Goal: Task Accomplishment & Management: Complete application form

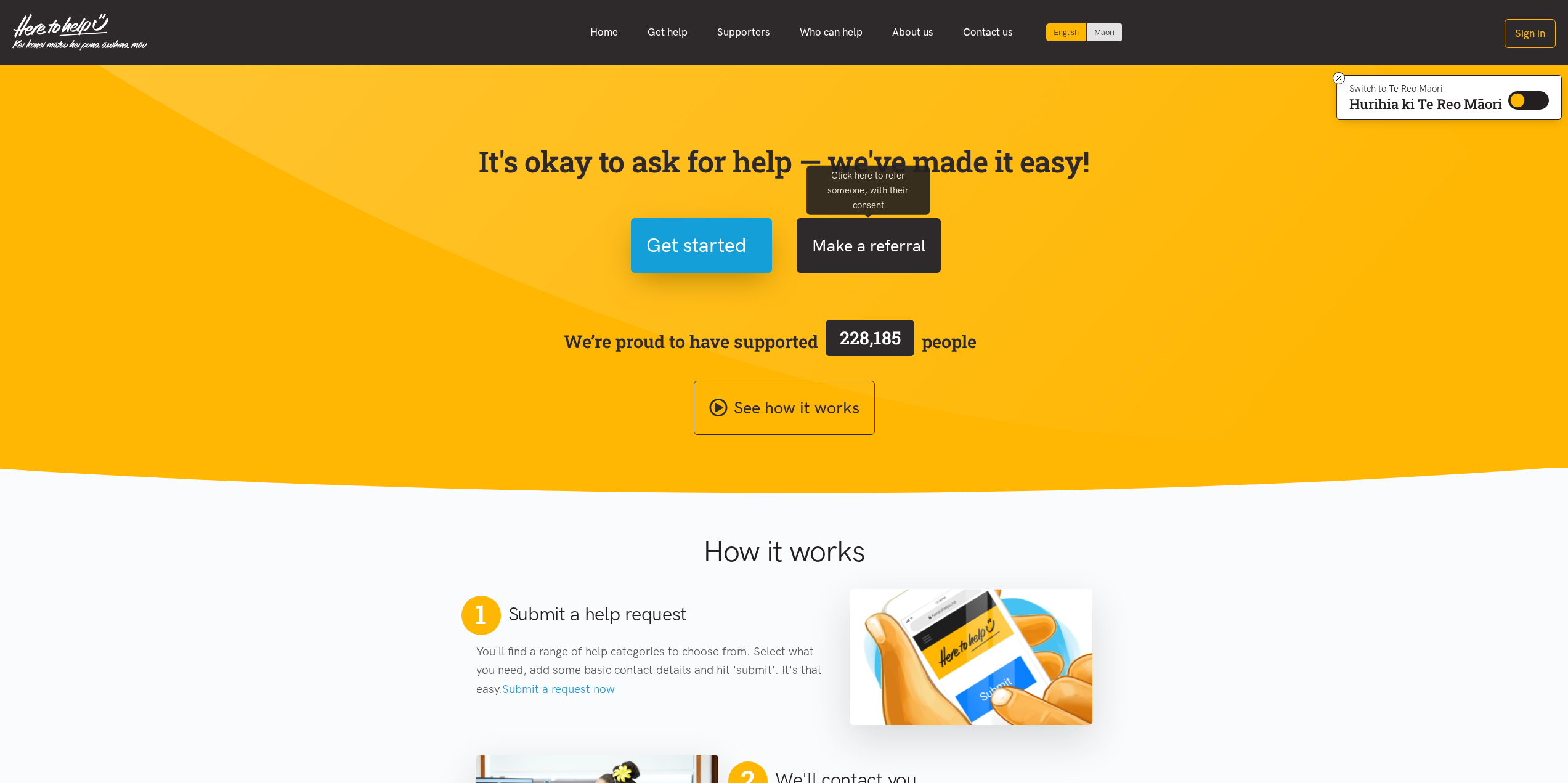
click at [837, 232] on button "Make a referral" at bounding box center [868, 245] width 144 height 55
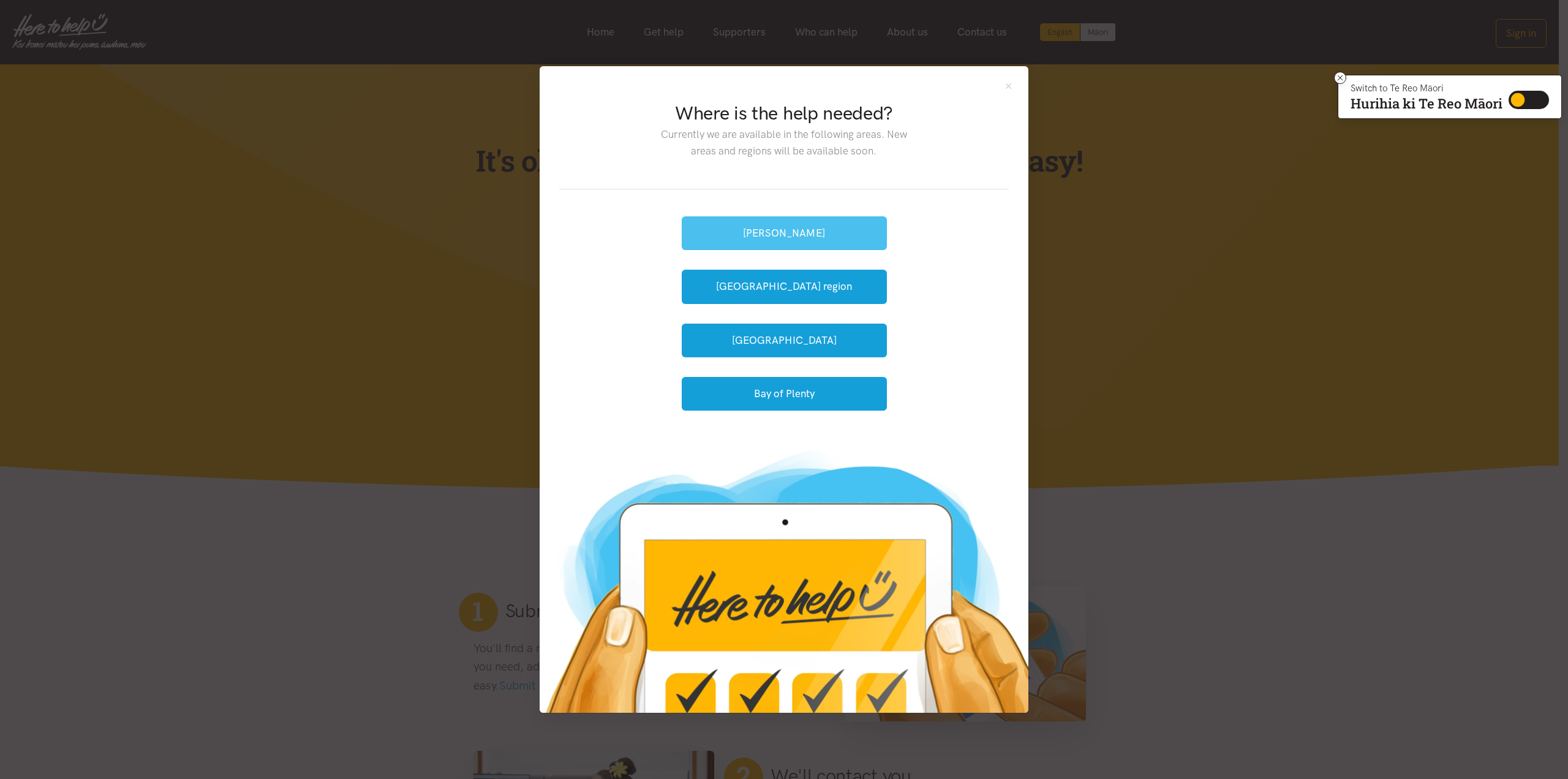
click at [815, 222] on button "[PERSON_NAME]" at bounding box center [784, 233] width 205 height 33
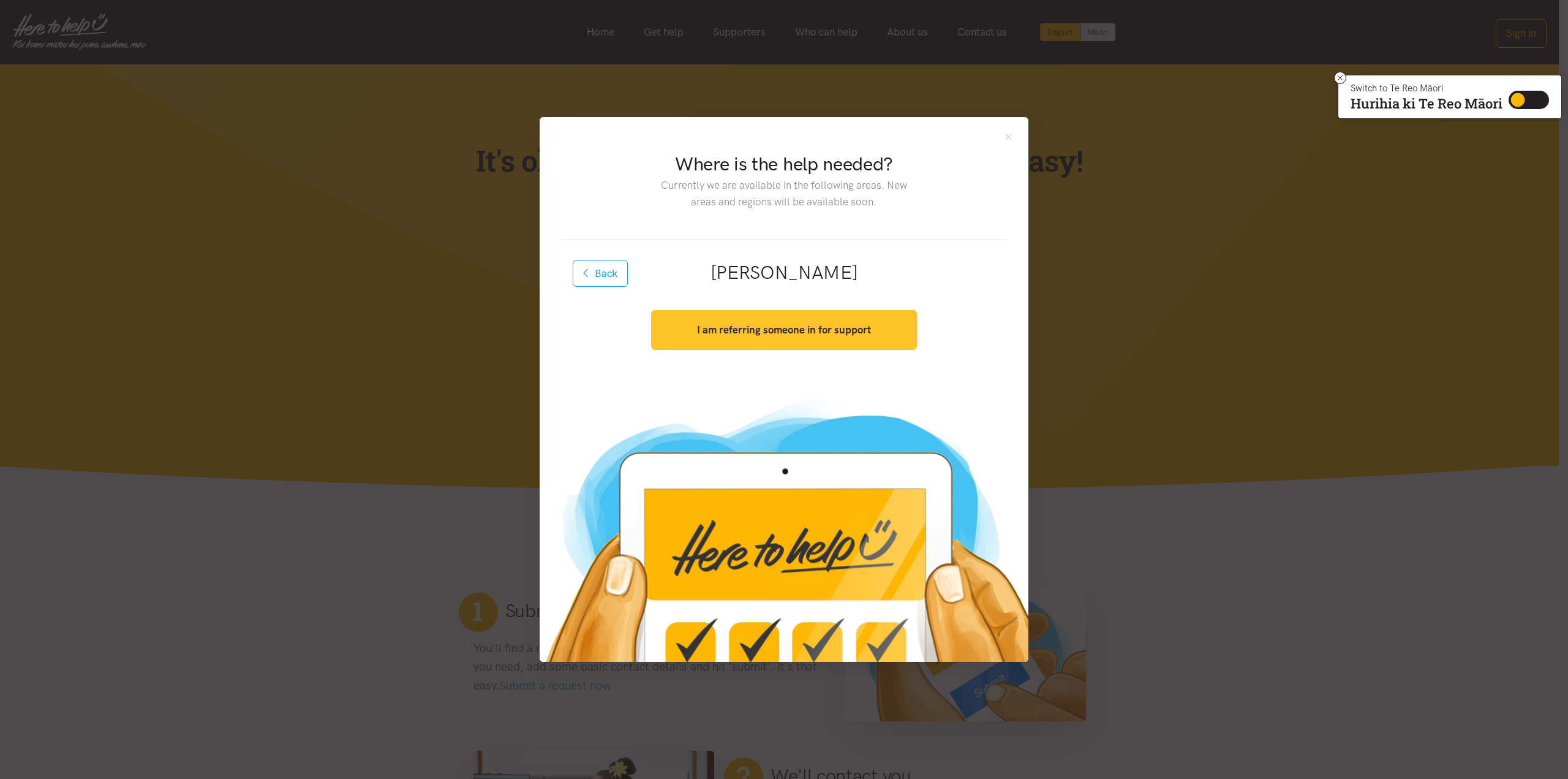
click at [733, 328] on strong "I am referring someone in for support" at bounding box center [783, 329] width 174 height 12
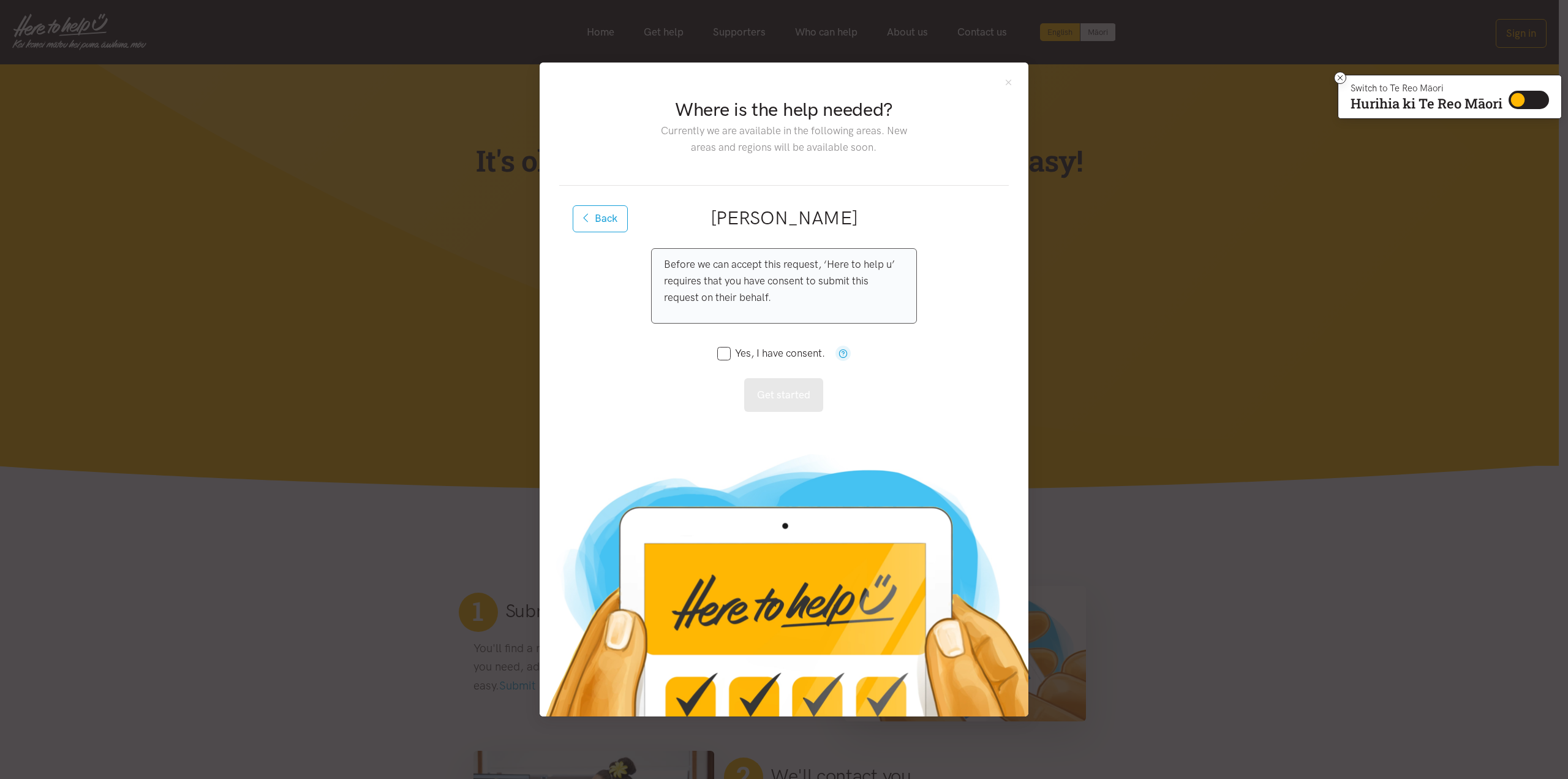
click at [724, 354] on input "Yes, I have consent." at bounding box center [771, 353] width 108 height 11
checkbox input "true"
click at [788, 387] on button "Get started" at bounding box center [783, 394] width 79 height 33
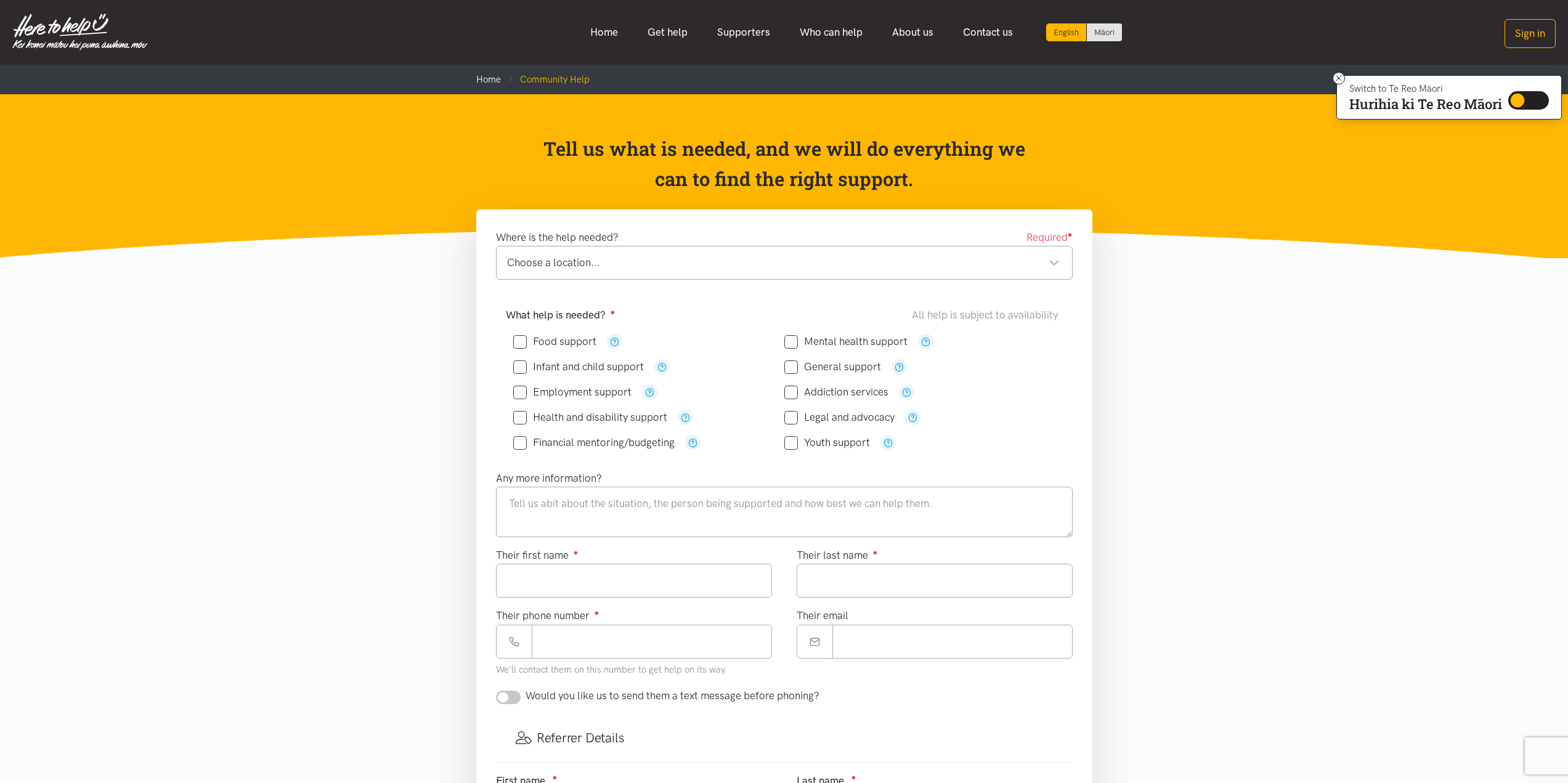
click at [488, 86] on li "Home" at bounding box center [488, 79] width 24 height 15
click at [489, 80] on link "Home" at bounding box center [488, 79] width 24 height 11
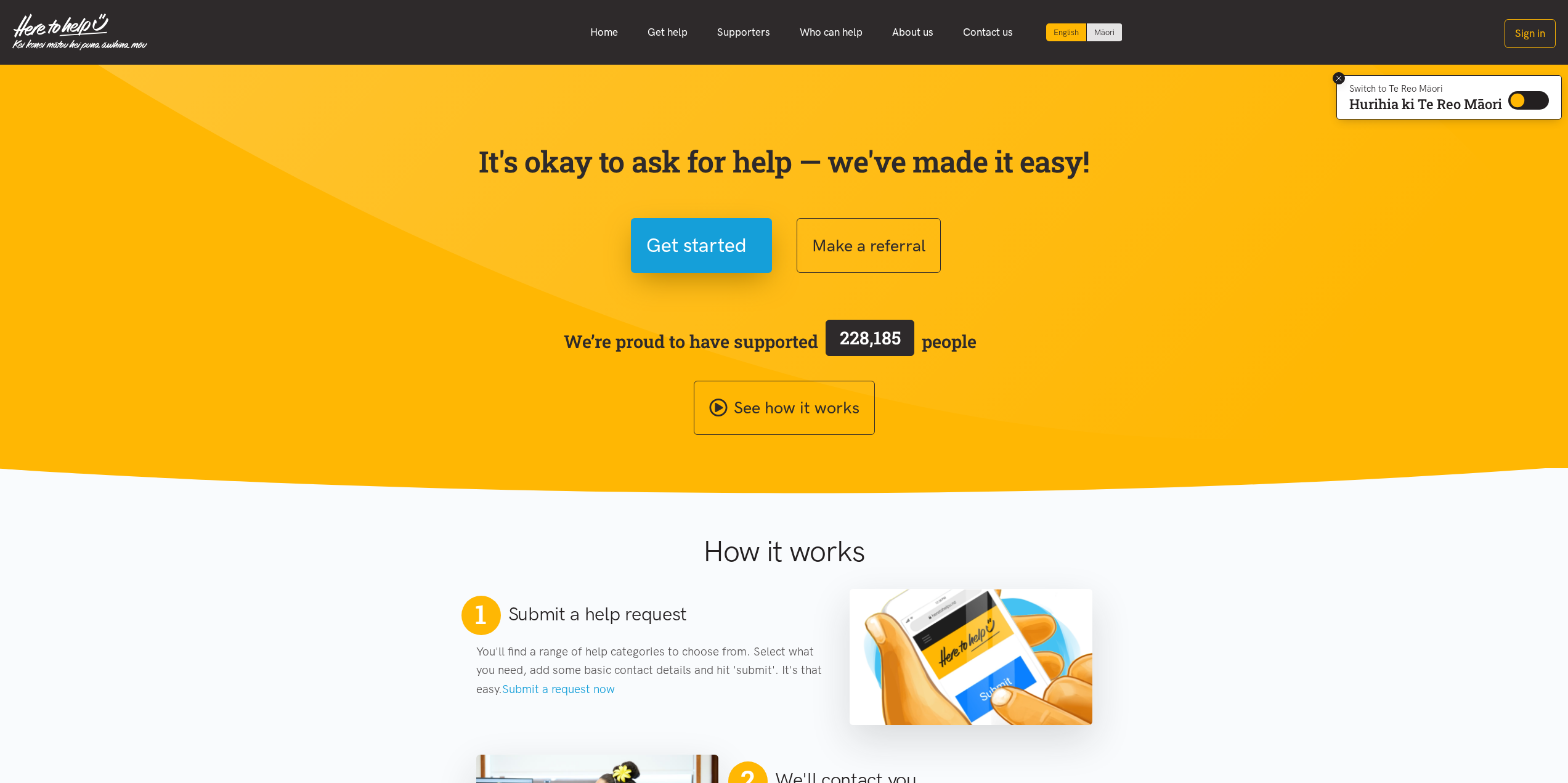
click at [1338, 80] on icon at bounding box center [1339, 78] width 9 height 9
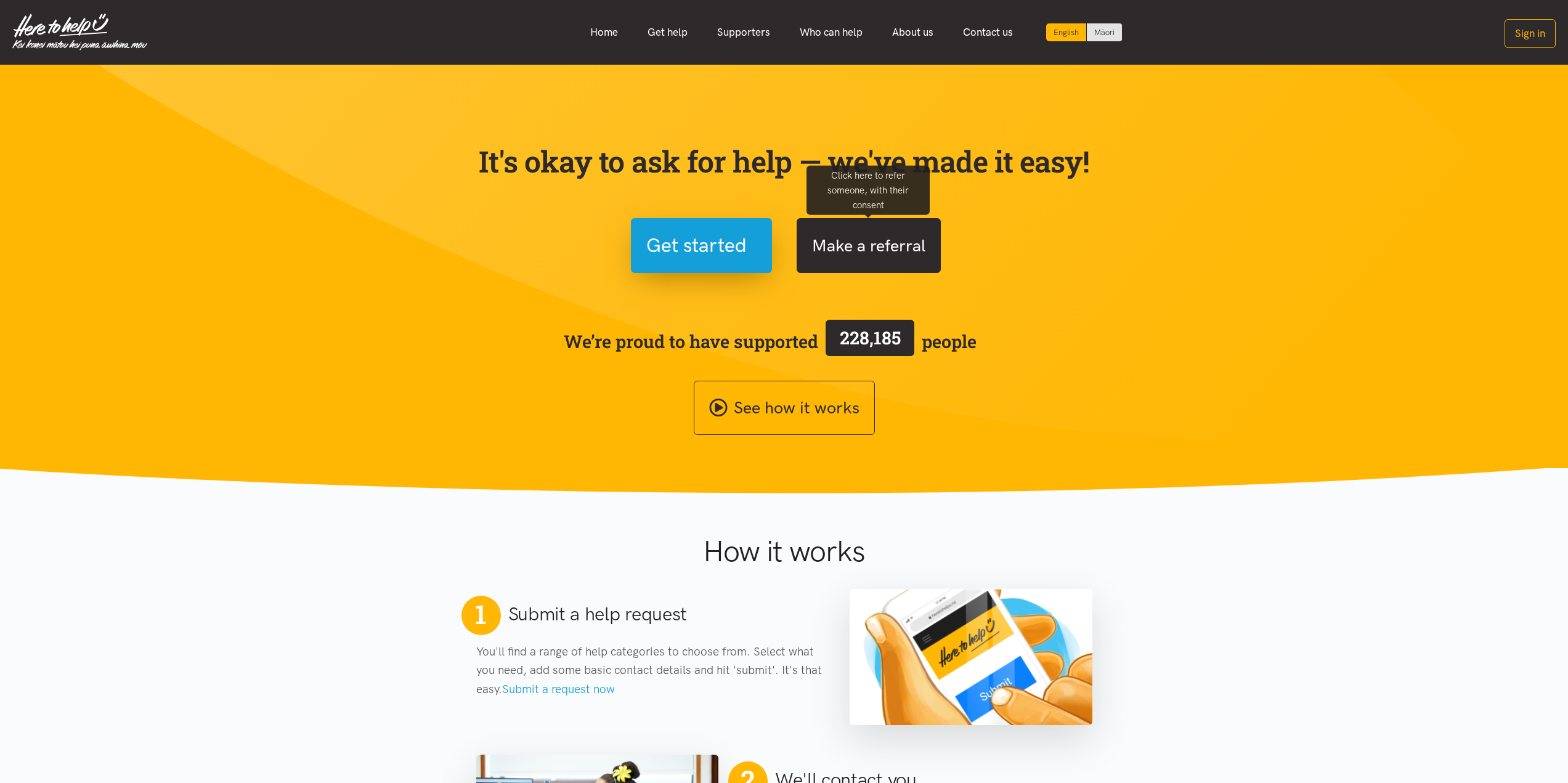
click at [851, 245] on button "Make a referral" at bounding box center [868, 245] width 144 height 55
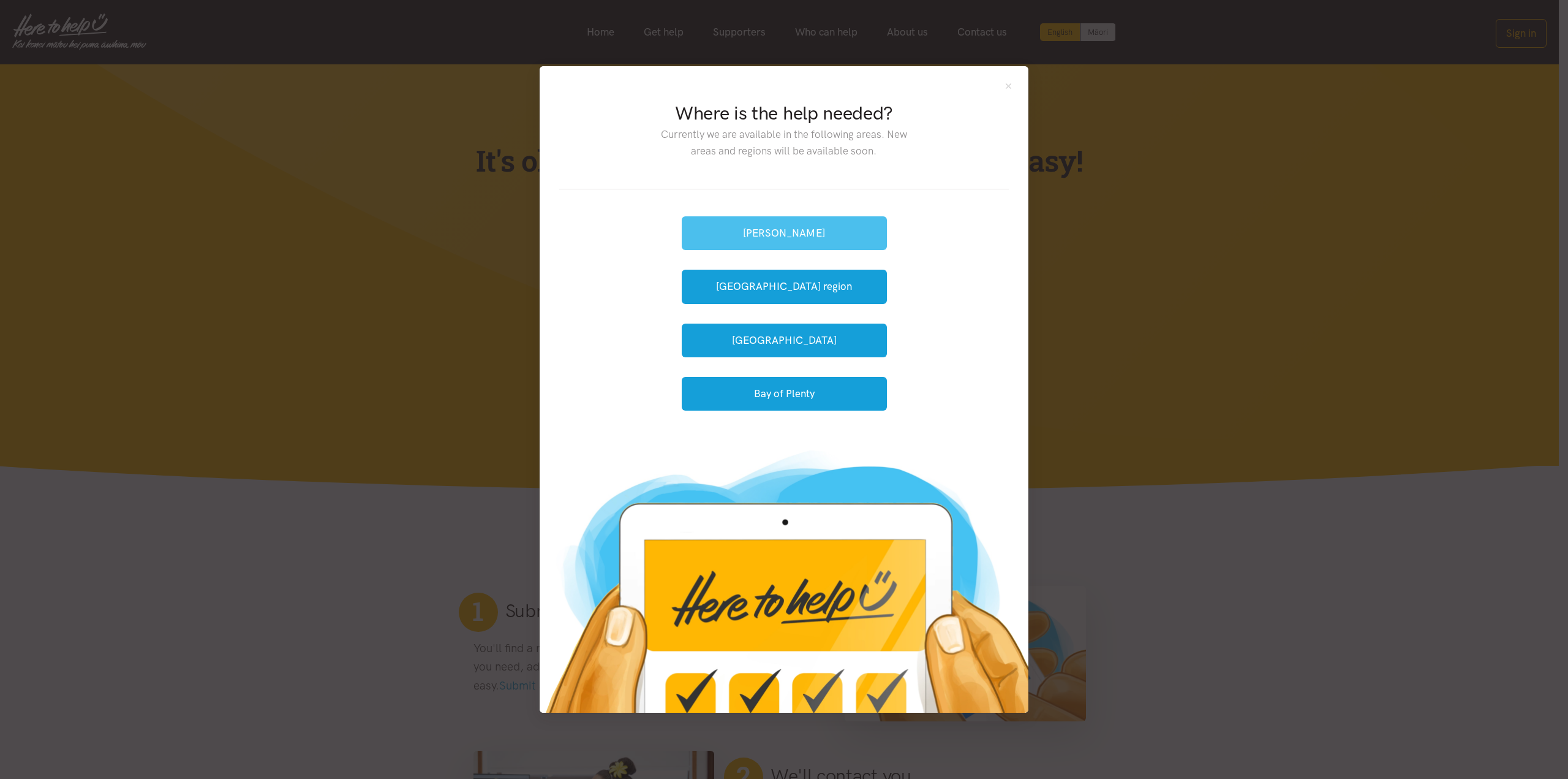
click at [853, 238] on button "[PERSON_NAME]" at bounding box center [784, 233] width 205 height 33
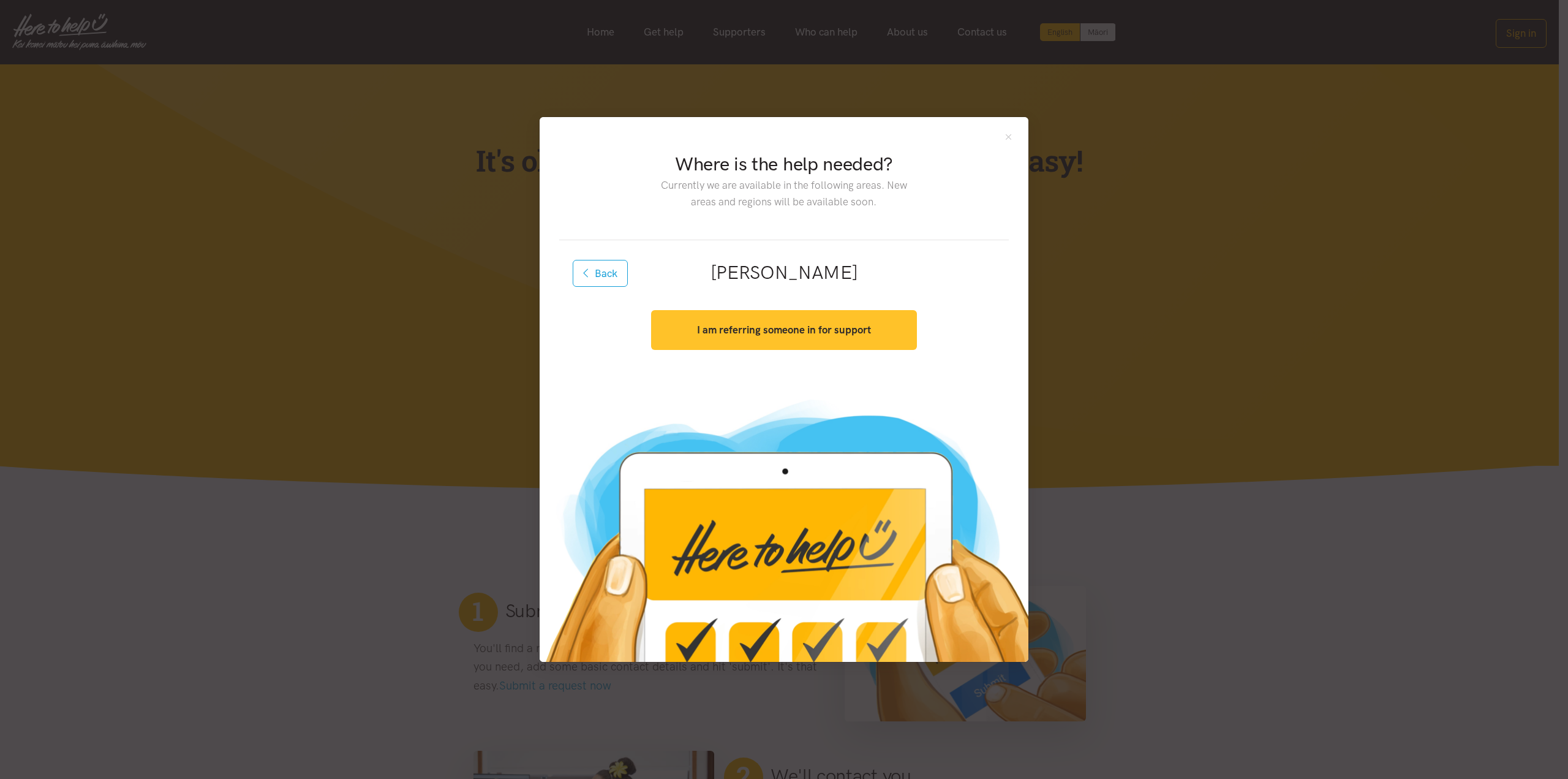
click at [831, 329] on strong "I am referring someone in for support" at bounding box center [783, 329] width 174 height 12
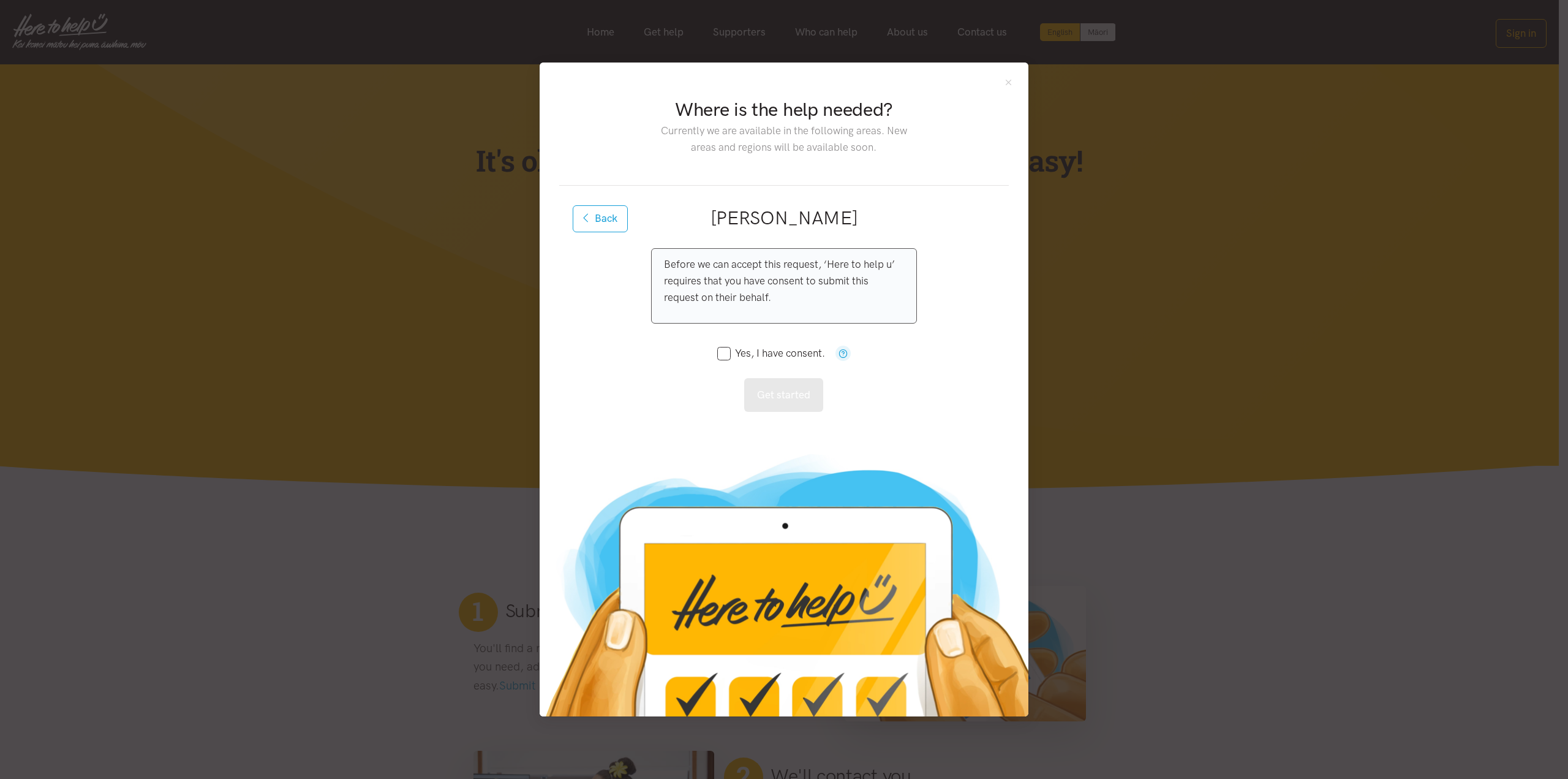
drag, startPoint x: 724, startPoint y: 350, endPoint x: 782, endPoint y: 389, distance: 69.9
click at [725, 350] on input "Yes, I have consent." at bounding box center [771, 353] width 108 height 11
checkbox input "true"
click at [796, 406] on button "Get started" at bounding box center [783, 394] width 79 height 33
click at [803, 391] on button "Get started" at bounding box center [783, 394] width 79 height 33
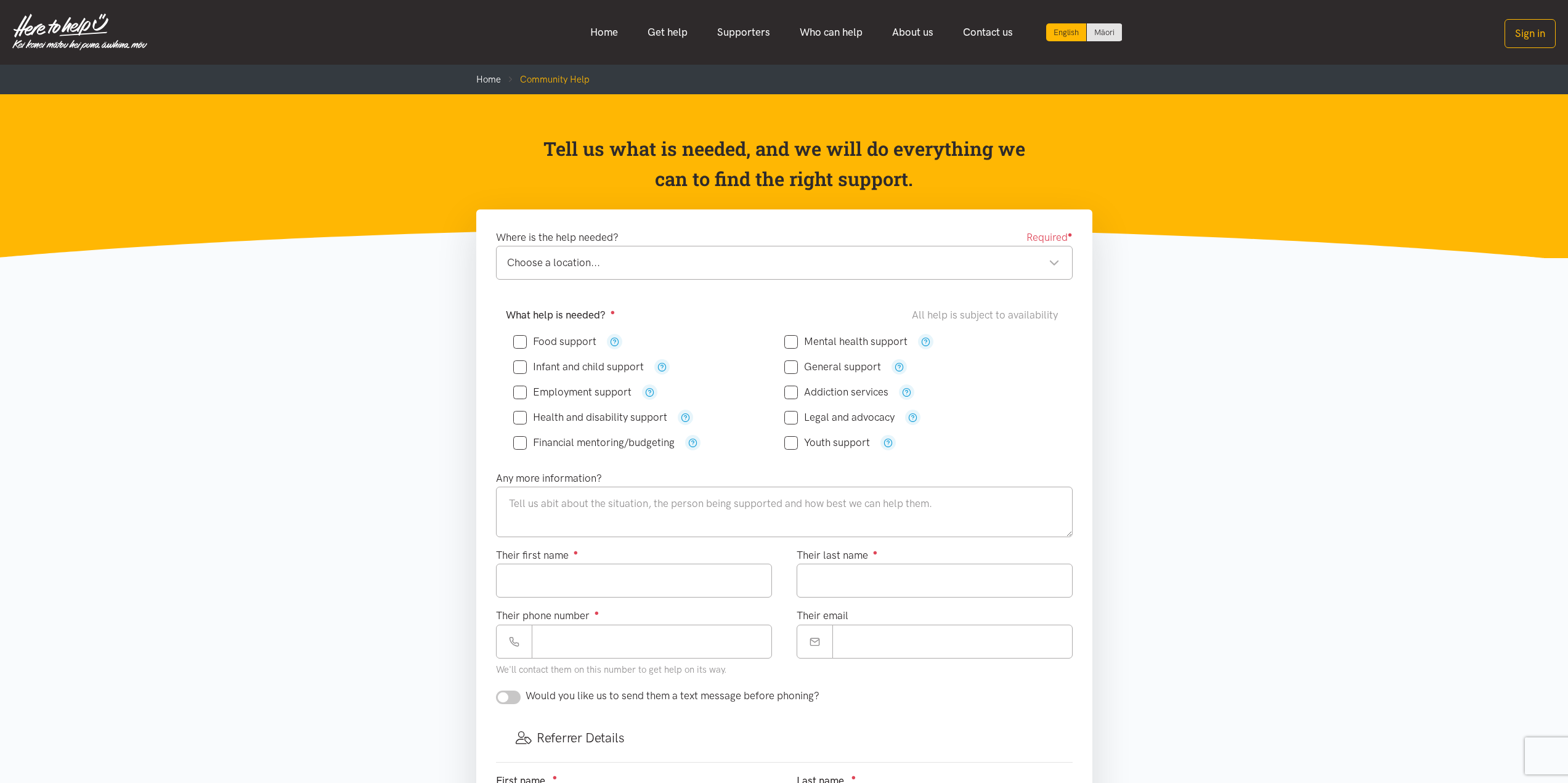
click at [99, 33] on img at bounding box center [80, 32] width 135 height 37
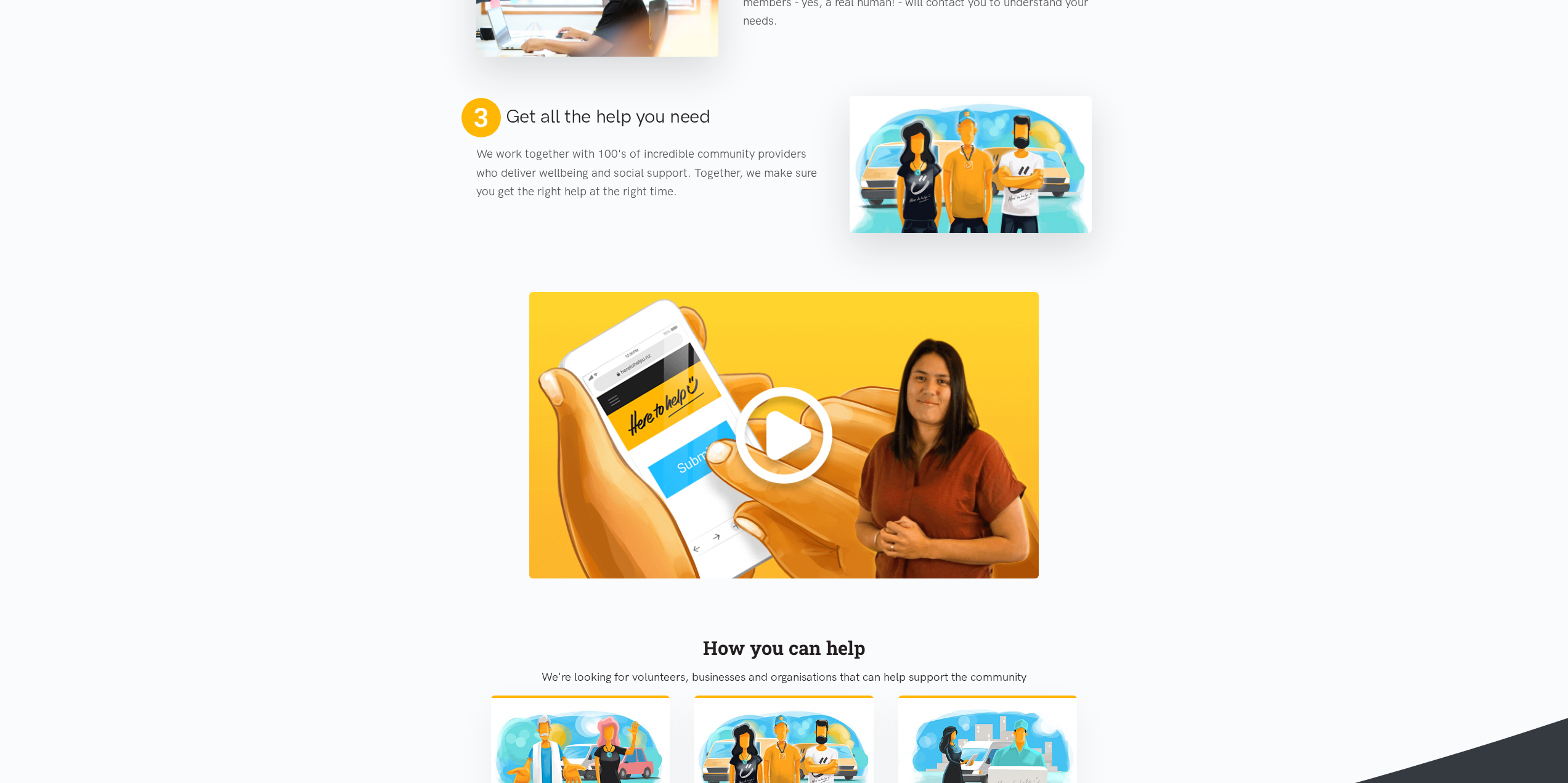
scroll to position [1170, 0]
